Goal: Find contact information: Find contact information

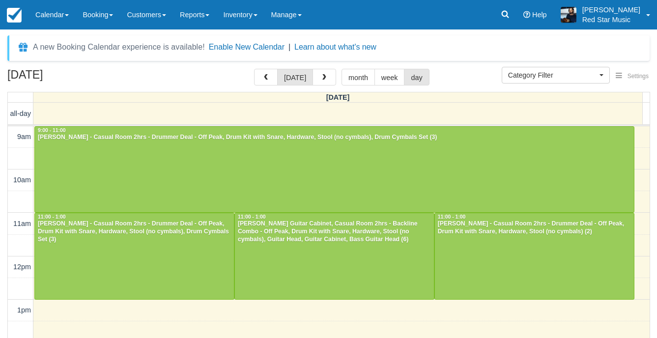
select select
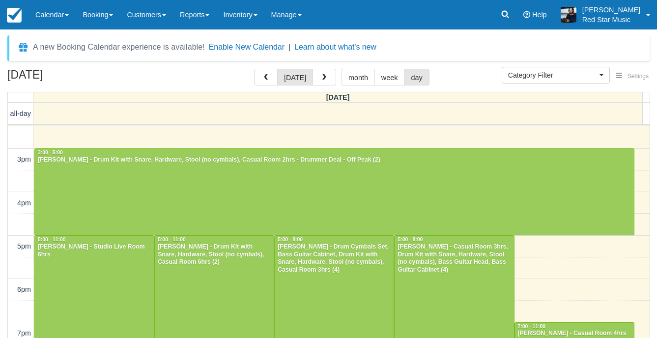
scroll to position [225, 0]
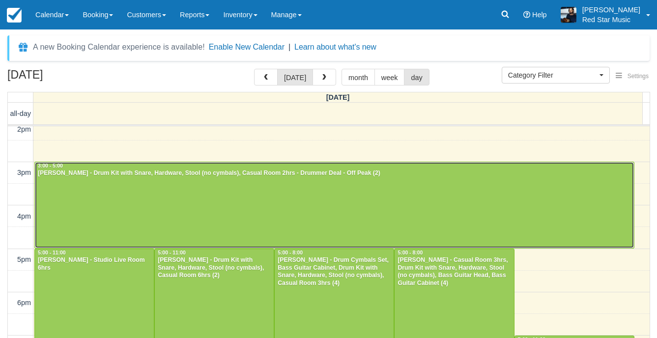
click at [239, 206] on div at bounding box center [334, 205] width 599 height 86
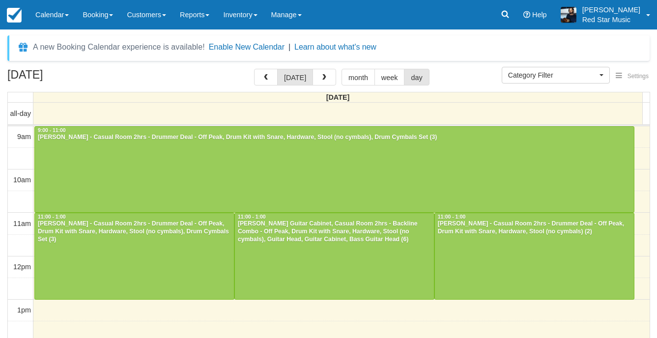
select select
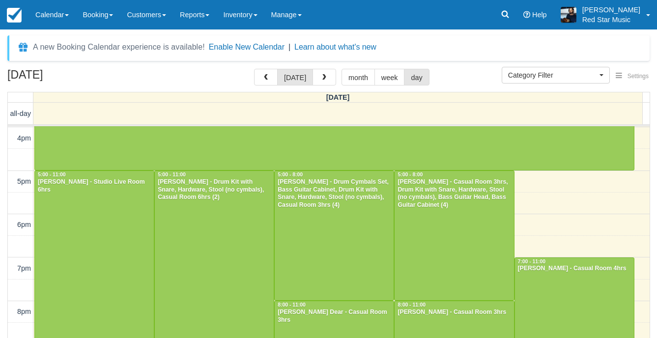
scroll to position [303, 0]
click at [279, 254] on div at bounding box center [334, 235] width 119 height 129
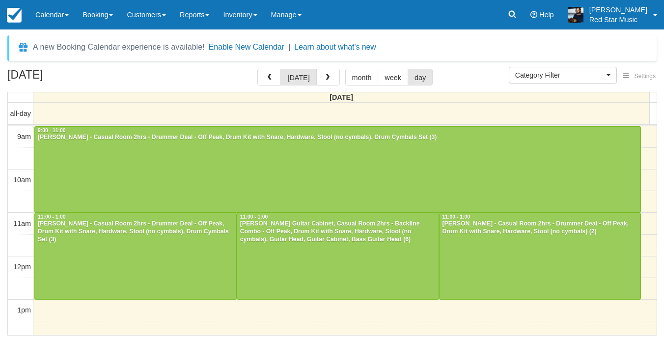
select select
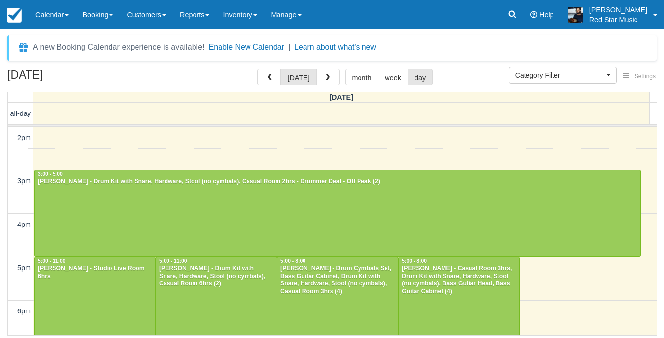
scroll to position [303, 0]
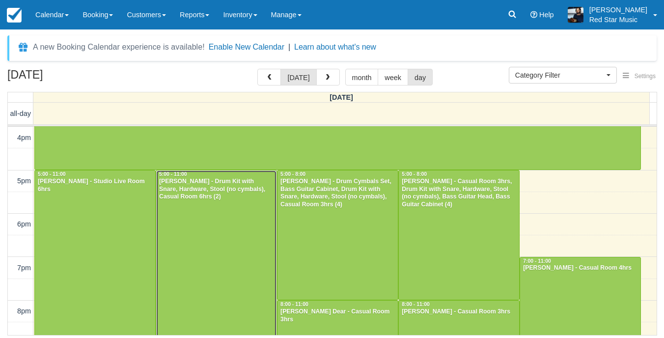
click at [248, 240] on div at bounding box center [216, 300] width 120 height 259
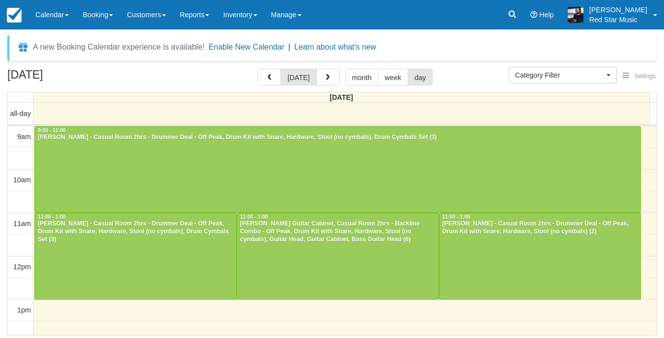
select select
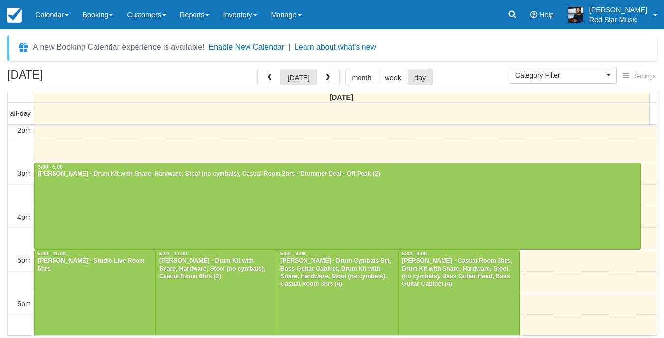
scroll to position [303, 0]
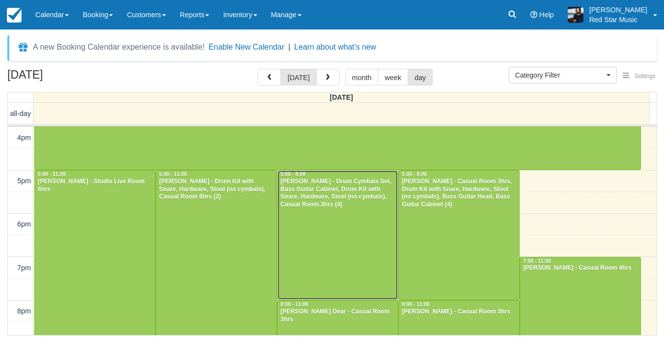
click at [371, 248] on div at bounding box center [338, 235] width 120 height 129
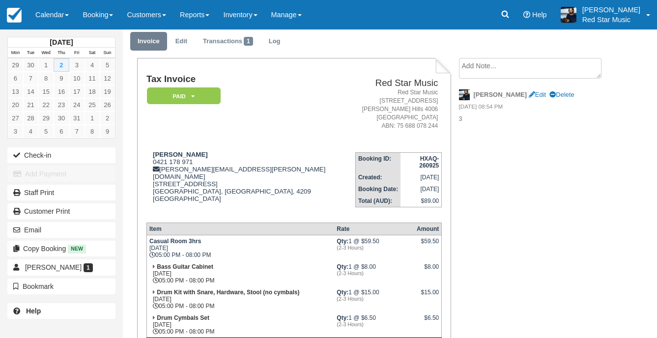
scroll to position [49, 0]
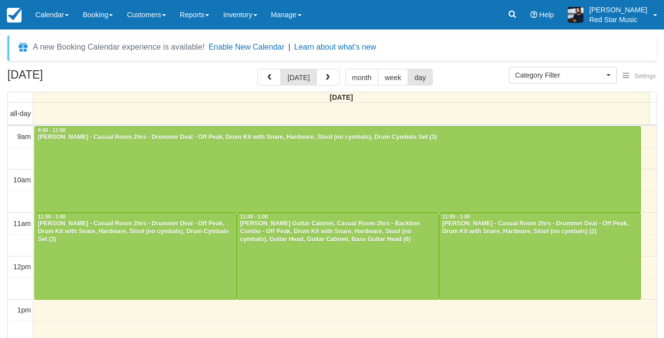
select select
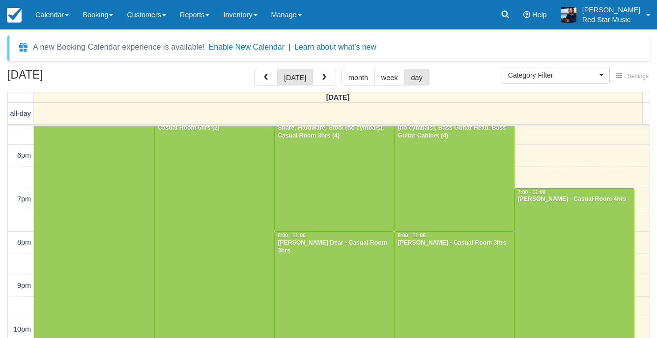
scroll to position [323, 0]
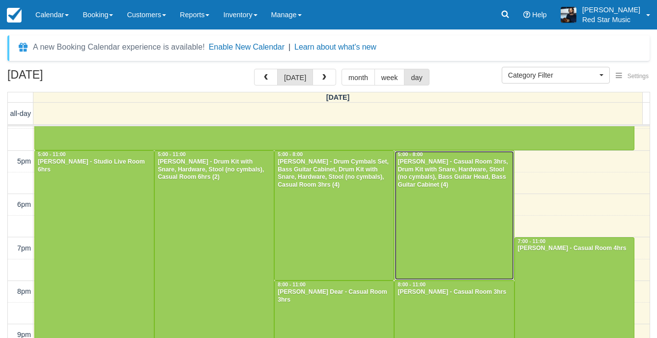
click at [439, 210] on div at bounding box center [454, 215] width 119 height 129
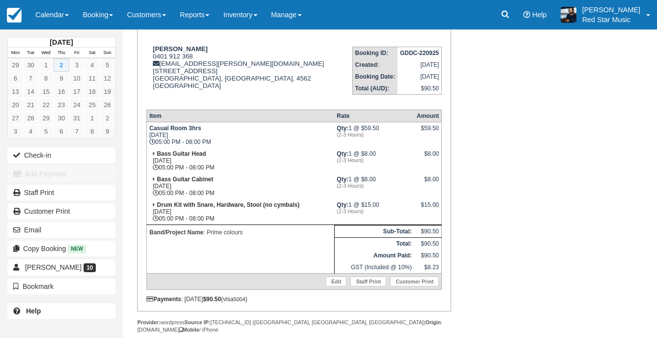
scroll to position [147, 0]
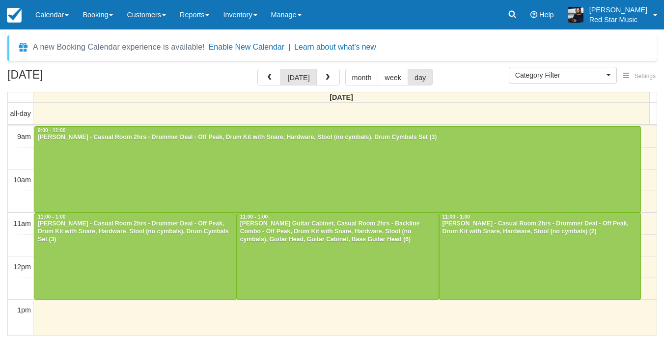
select select
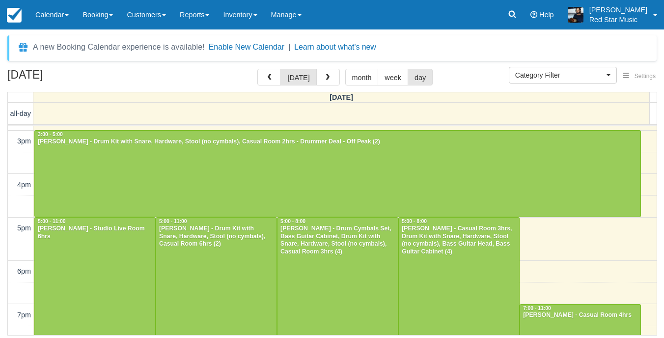
scroll to position [251, 0]
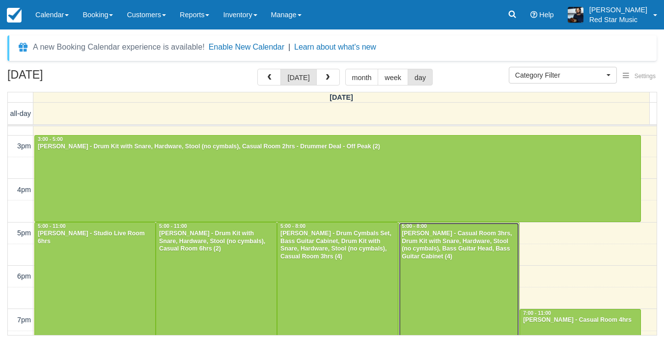
click at [456, 274] on div at bounding box center [459, 287] width 120 height 129
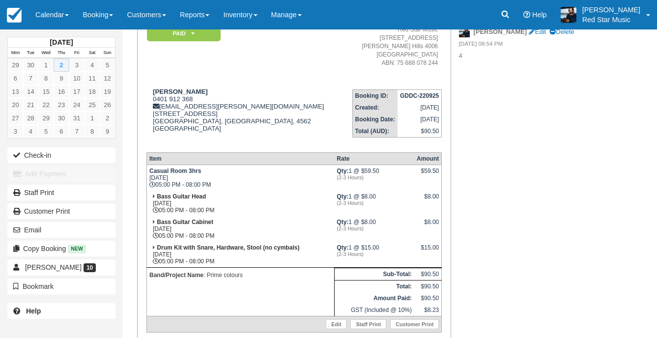
scroll to position [98, 0]
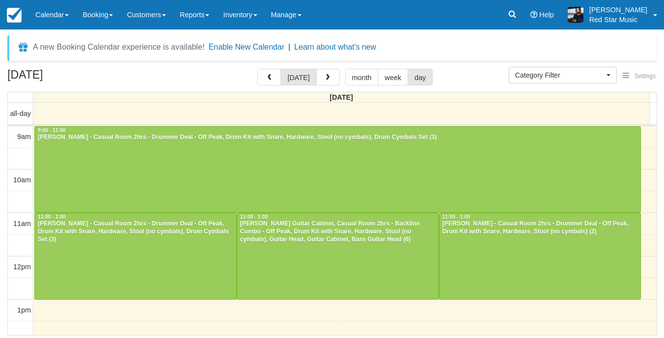
select select
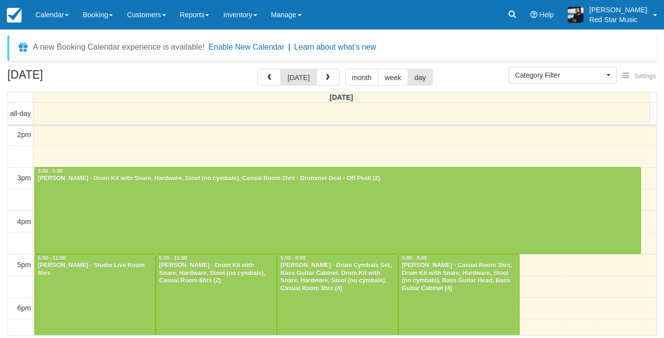
scroll to position [303, 0]
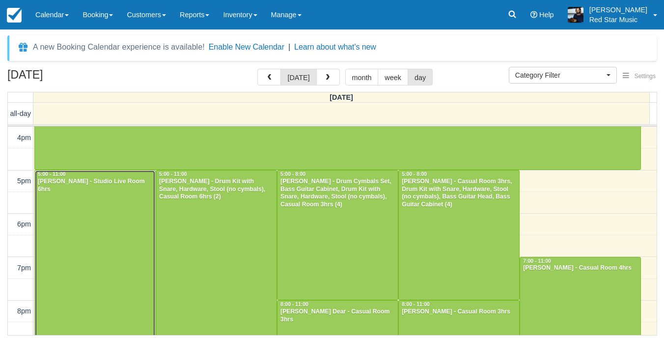
drag, startPoint x: 89, startPoint y: 228, endPoint x: 89, endPoint y: 241, distance: 13.3
click at [89, 228] on div at bounding box center [95, 300] width 120 height 259
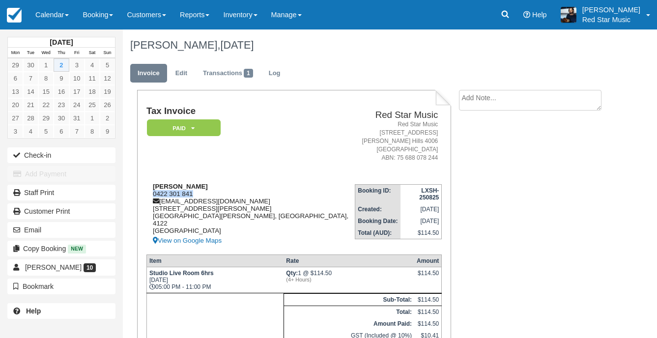
drag, startPoint x: 196, startPoint y: 194, endPoint x: 147, endPoint y: 196, distance: 49.2
click at [147, 196] on div "[PERSON_NAME] 0422 301 841 [EMAIL_ADDRESS][DOMAIN_NAME] [STREET_ADDRESS][PERSON…" at bounding box center [250, 215] width 208 height 64
copy div "0422 301 841"
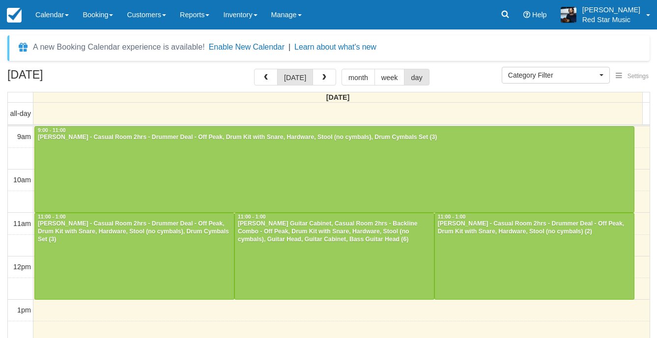
select select
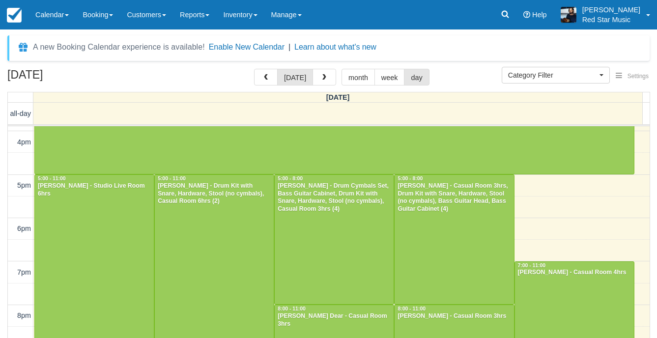
scroll to position [303, 0]
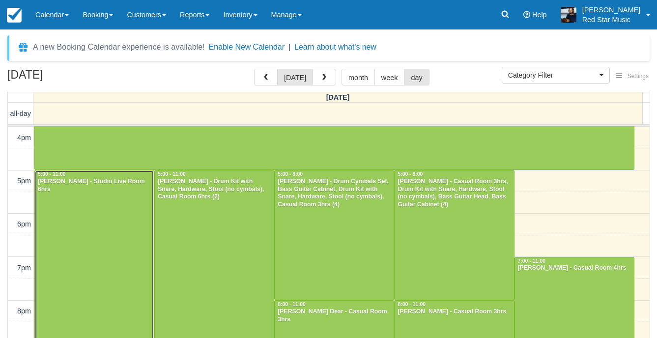
click at [90, 232] on div at bounding box center [94, 300] width 119 height 259
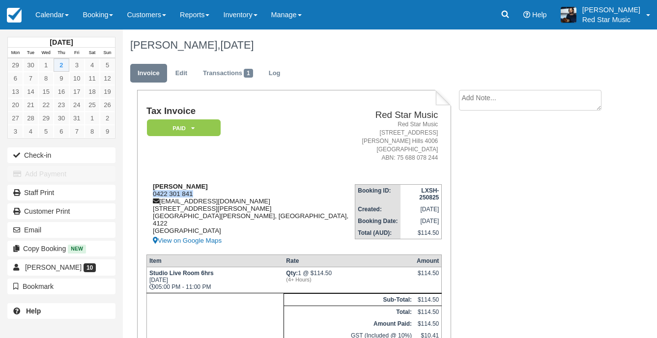
drag, startPoint x: 194, startPoint y: 192, endPoint x: 154, endPoint y: 192, distance: 39.3
click at [154, 192] on div "Todd Rackley 0422 301 841 toddrackley@gmail.com 58 Archer St Upper Mount Gravat…" at bounding box center [250, 215] width 208 height 64
copy div "0422 301 841"
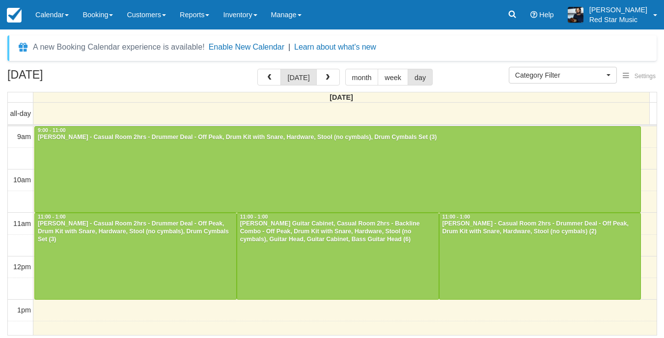
select select
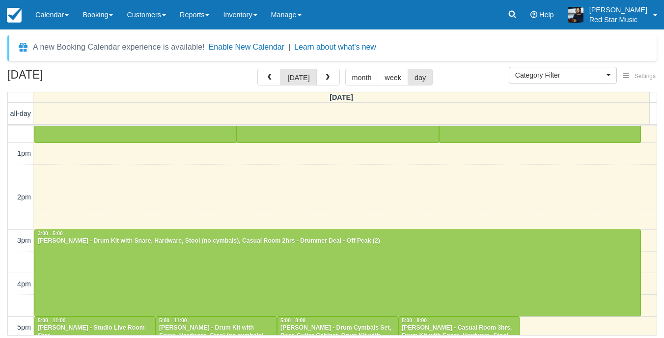
scroll to position [303, 0]
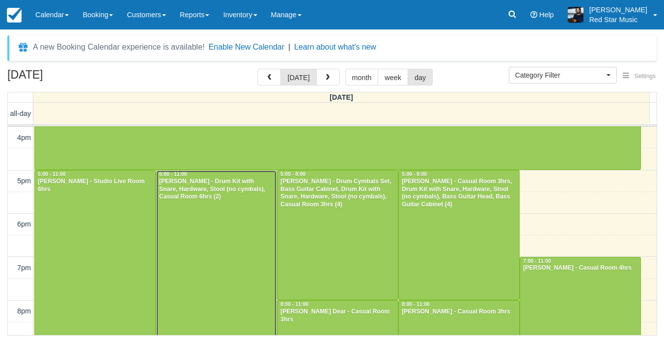
click at [193, 226] on div at bounding box center [216, 300] width 120 height 259
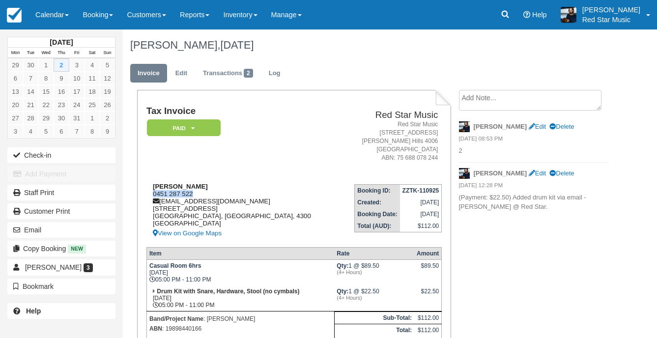
drag, startPoint x: 200, startPoint y: 195, endPoint x: 150, endPoint y: 197, distance: 49.2
click at [150, 197] on div "[PERSON_NAME] 0451 287 522 [EMAIL_ADDRESS][DOMAIN_NAME] [STREET_ADDRESS] View o…" at bounding box center [242, 211] width 193 height 57
copy div "0451 287 522"
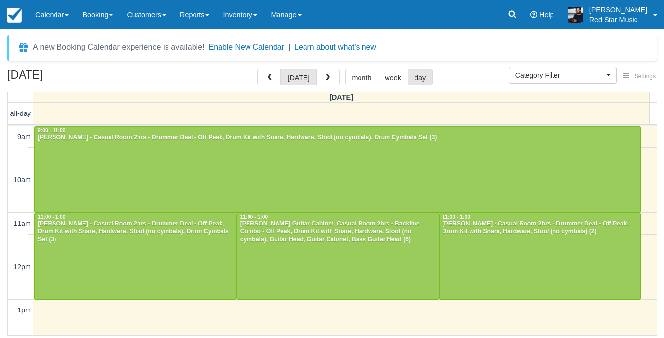
select select
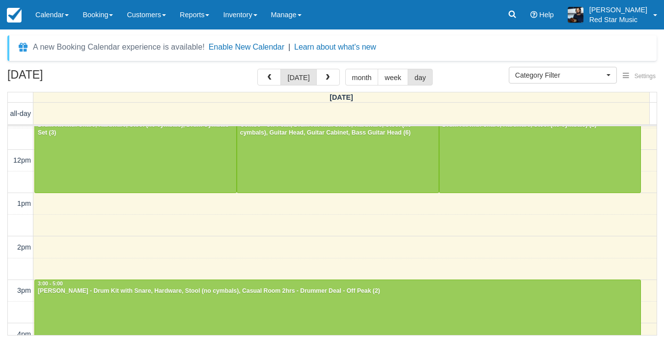
scroll to position [303, 0]
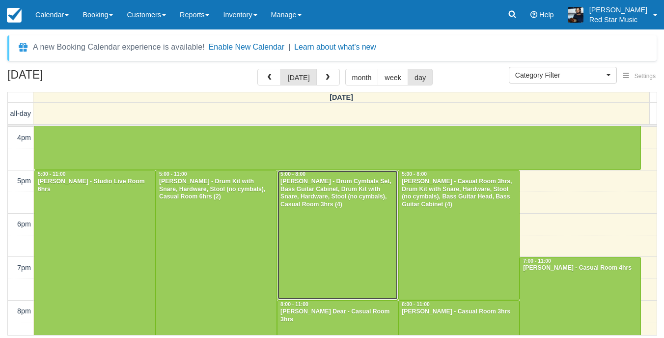
click at [325, 223] on div at bounding box center [338, 235] width 120 height 129
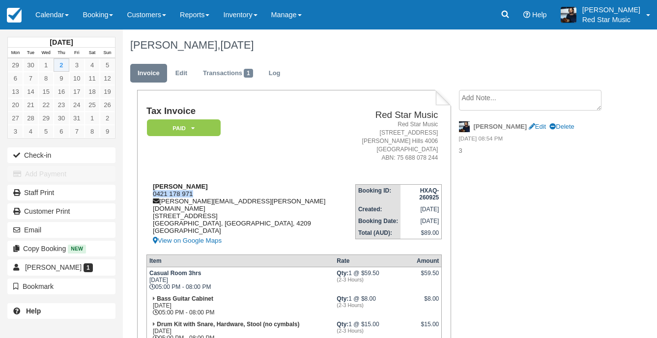
drag, startPoint x: 192, startPoint y: 192, endPoint x: 154, endPoint y: 194, distance: 37.4
click at [154, 194] on div "[PERSON_NAME] 0421 178 971 [PERSON_NAME][EMAIL_ADDRESS][PERSON_NAME][DOMAIN_NAM…" at bounding box center [250, 215] width 209 height 64
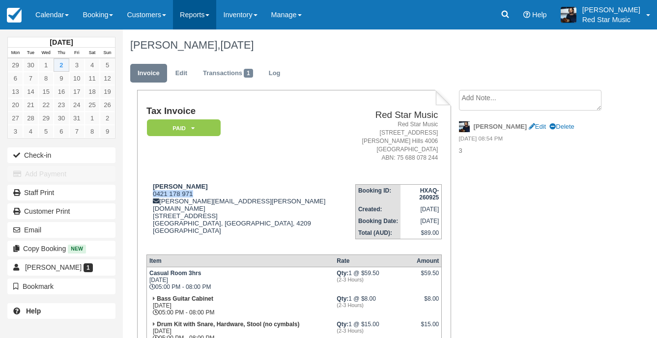
copy div "0421 178 971"
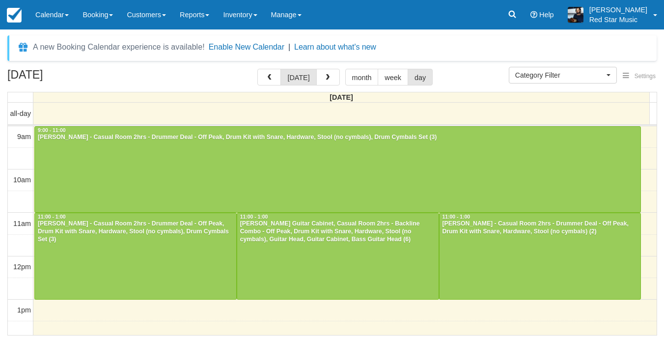
select select
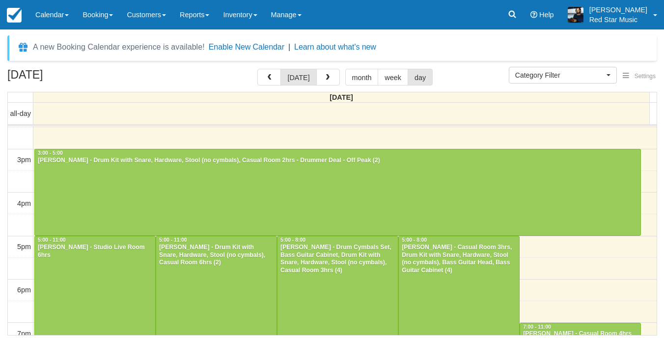
scroll to position [352, 0]
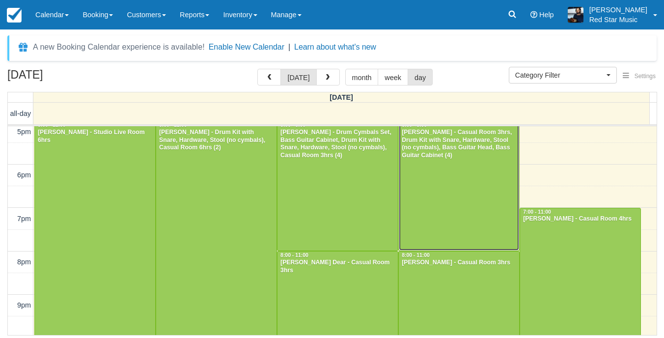
click at [454, 204] on div at bounding box center [459, 185] width 120 height 129
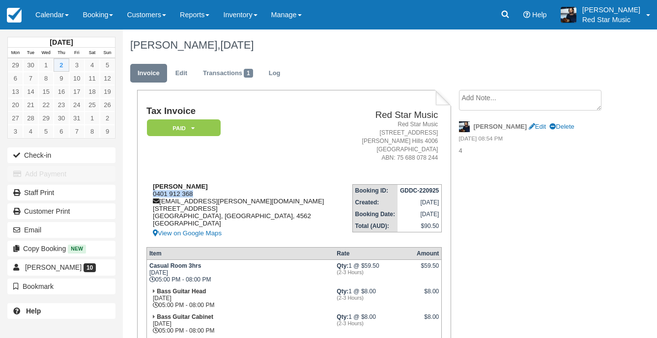
drag, startPoint x: 198, startPoint y: 193, endPoint x: 149, endPoint y: 194, distance: 48.7
click at [149, 194] on div "Lachlan Breheny 0401 912 368 lachlan.breheny@gmail.com 1 Gidgee Court Doonan, Q…" at bounding box center [244, 211] width 196 height 57
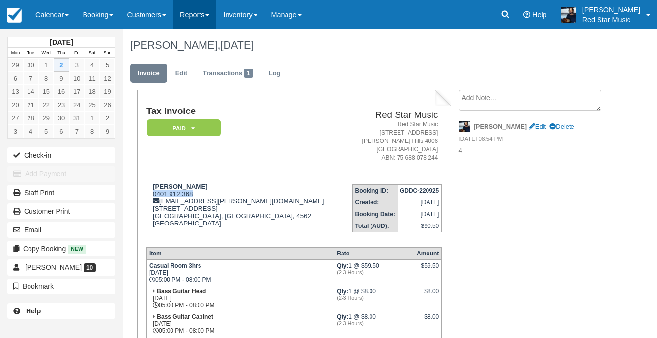
copy div "0401 912 368"
drag, startPoint x: 54, startPoint y: 16, endPoint x: 56, endPoint y: 29, distance: 13.8
click at [54, 16] on link "Calendar" at bounding box center [52, 14] width 47 height 29
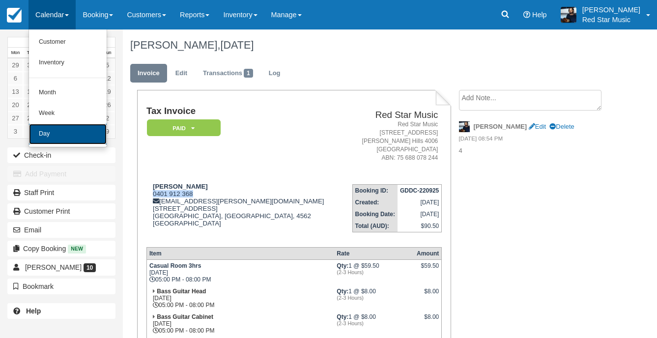
click at [55, 140] on link "Day" at bounding box center [68, 134] width 78 height 21
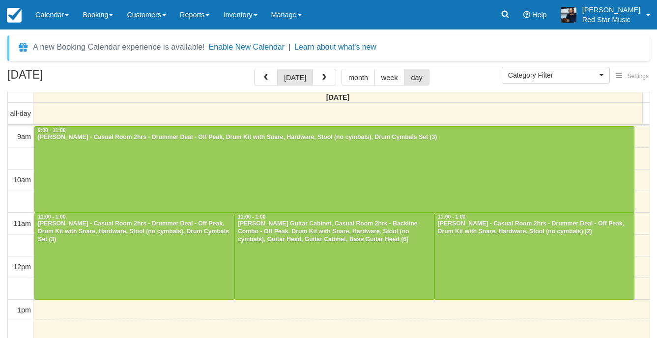
select select
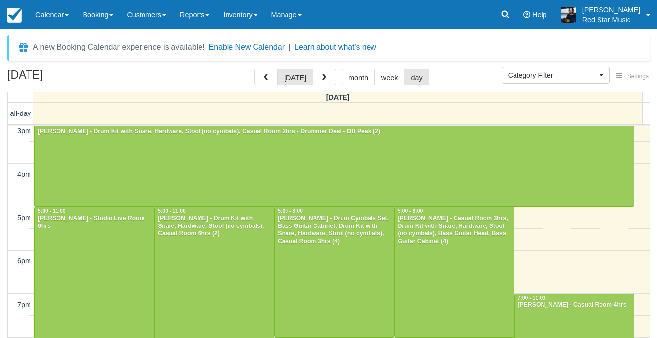
scroll to position [352, 0]
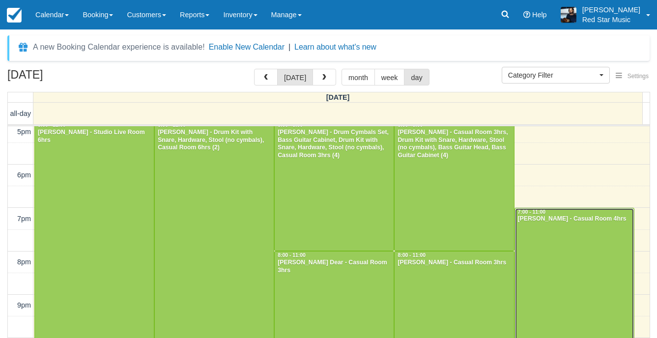
click at [596, 240] on div at bounding box center [574, 294] width 119 height 172
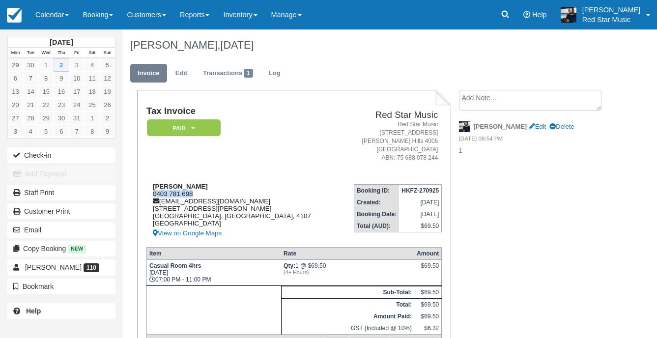
drag, startPoint x: 201, startPoint y: 196, endPoint x: 150, endPoint y: 196, distance: 51.1
click at [150, 196] on div "[PERSON_NAME] 0403 781 698 [EMAIL_ADDRESS][DOMAIN_NAME] [STREET_ADDRESS][PERSON…" at bounding box center [242, 211] width 193 height 57
copy div "0403 781 698"
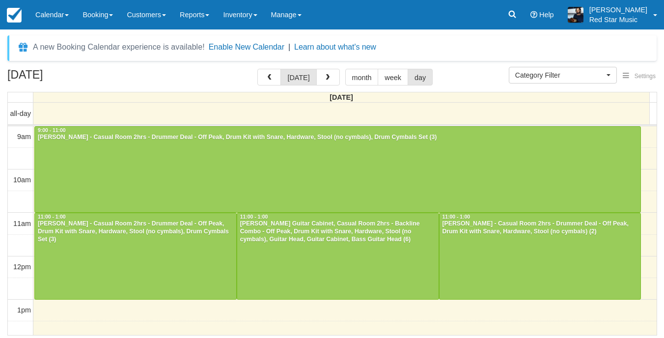
select select
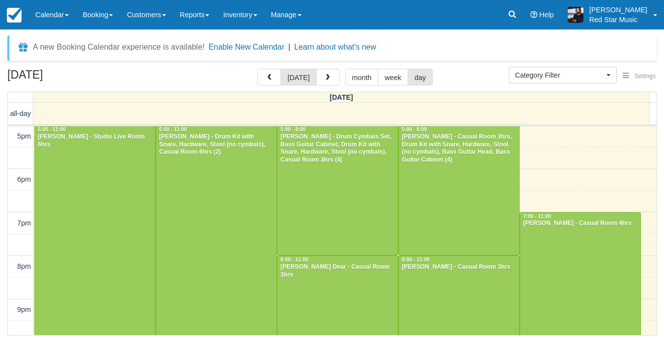
scroll to position [399, 0]
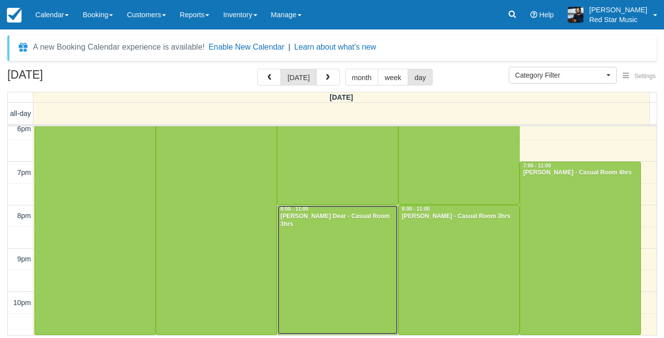
click at [324, 250] on div at bounding box center [338, 269] width 120 height 129
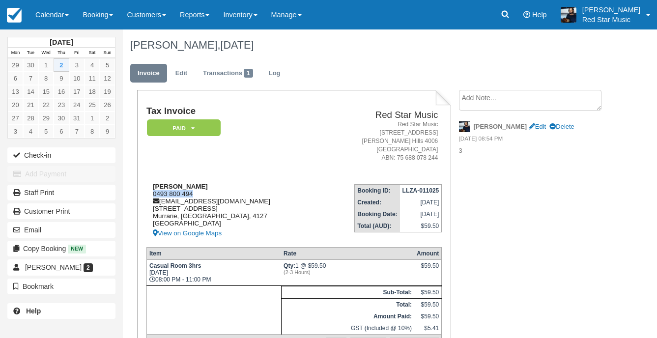
drag, startPoint x: 201, startPoint y: 196, endPoint x: 146, endPoint y: 195, distance: 55.0
click at [146, 195] on div "[PERSON_NAME] Dear 0493 800 494 [EMAIL_ADDRESS][DOMAIN_NAME] [STREET_ADDRESS] V…" at bounding box center [232, 211] width 173 height 57
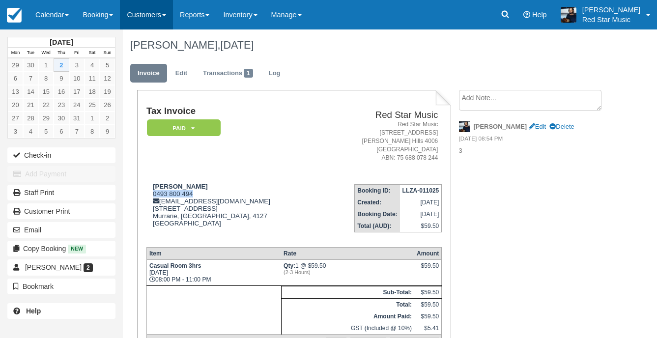
copy div "0493 800 494"
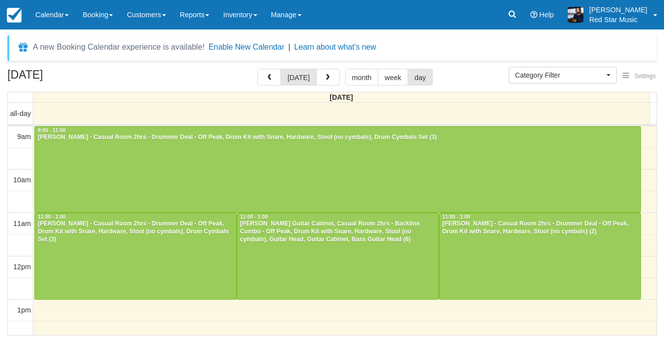
select select
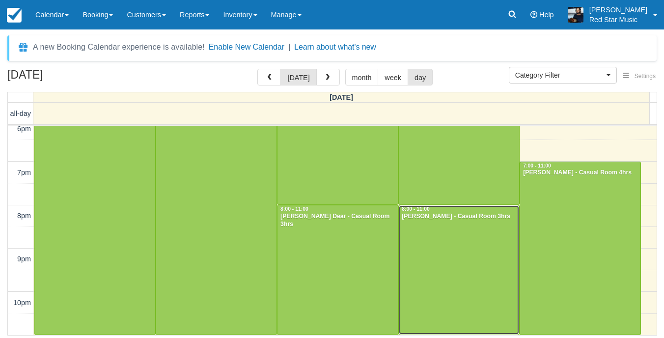
click at [430, 241] on div at bounding box center [459, 269] width 120 height 129
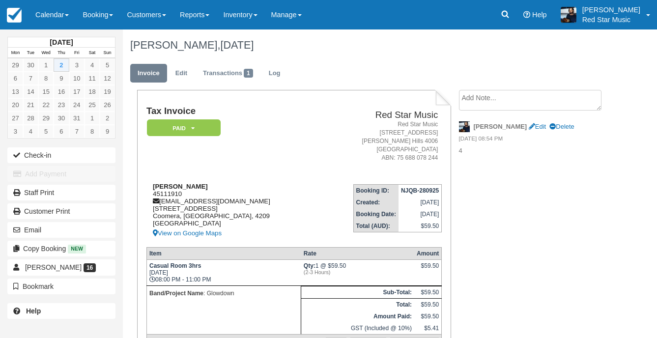
drag, startPoint x: 185, startPoint y: 194, endPoint x: 179, endPoint y: 194, distance: 5.9
click at [179, 194] on div "Thomas Hayes 45111910 glowdownband@gmail.com 38 Flowers Dr, 2 Coomera, Queensla…" at bounding box center [232, 211] width 172 height 57
click at [251, 155] on td "Tax Invoice Paid   Pending Reserved Deposit Waiting Cancelled" at bounding box center [232, 141] width 172 height 70
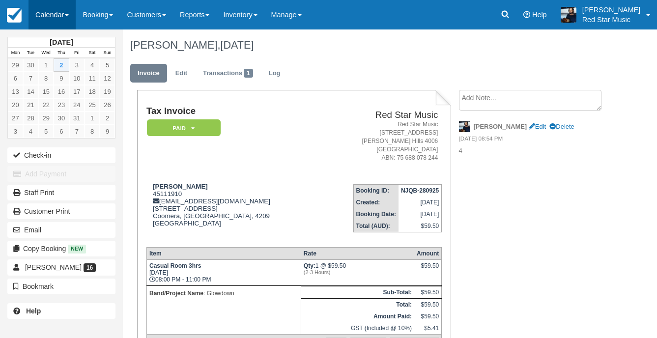
click at [49, 12] on link "Calendar" at bounding box center [52, 14] width 47 height 29
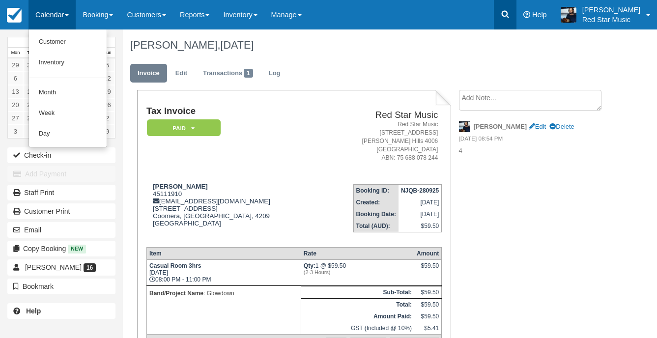
click at [517, 11] on link at bounding box center [505, 14] width 23 height 29
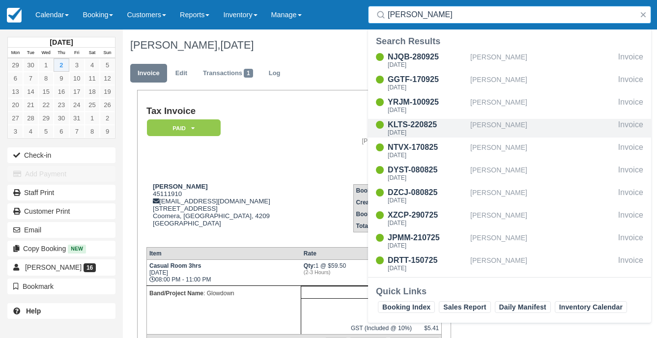
type input "hayes"
click at [500, 125] on div "Thomas Hayes" at bounding box center [542, 128] width 144 height 19
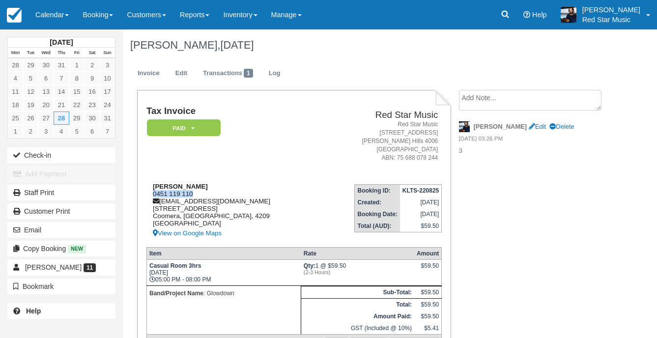
drag, startPoint x: 192, startPoint y: 191, endPoint x: 147, endPoint y: 195, distance: 44.9
click at [147, 195] on div "[PERSON_NAME] 0451 119 110 [EMAIL_ADDRESS][DOMAIN_NAME] [STREET_ADDRESS] View o…" at bounding box center [232, 211] width 173 height 57
copy div "0451 119 110"
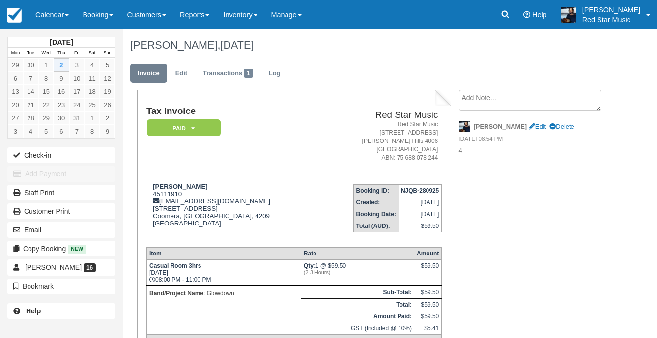
drag, startPoint x: 39, startPoint y: 10, endPoint x: 54, endPoint y: 49, distance: 41.1
click at [39, 10] on link "Calendar" at bounding box center [52, 14] width 47 height 29
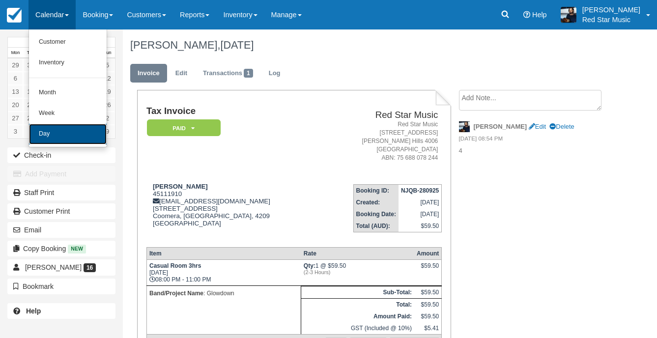
click at [55, 130] on link "Day" at bounding box center [68, 134] width 78 height 21
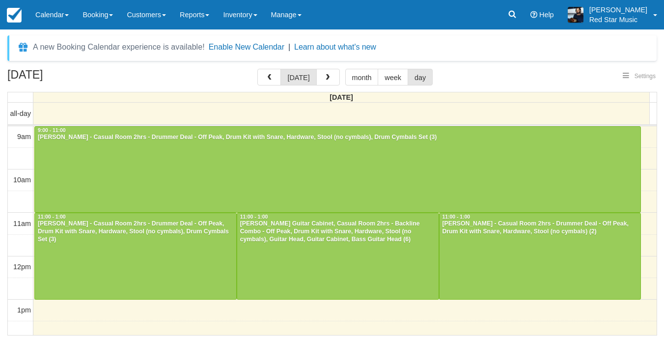
select select
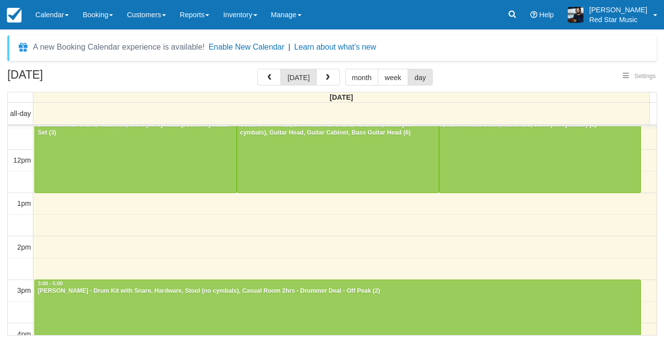
select select
